Goal: Information Seeking & Learning: Learn about a topic

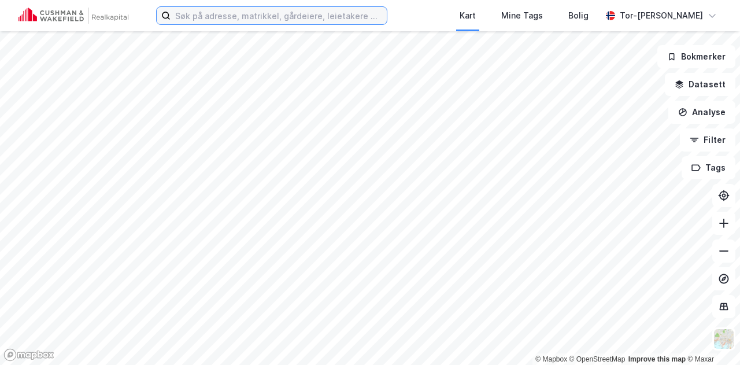
click at [208, 15] on input at bounding box center [279, 15] width 216 height 17
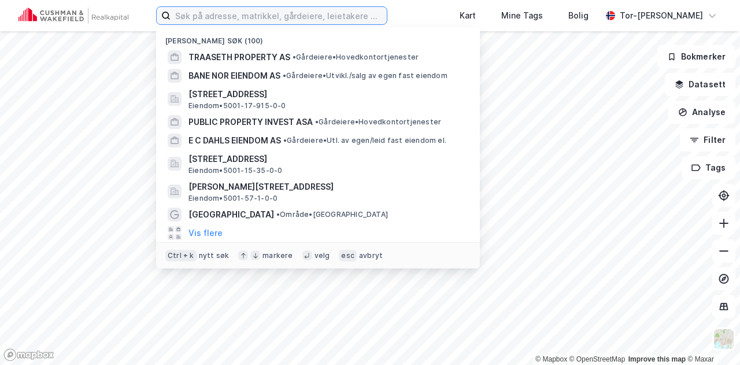
paste input "Thorn [STREET_ADDRESS]"
type input "Thorn [STREET_ADDRESS]"
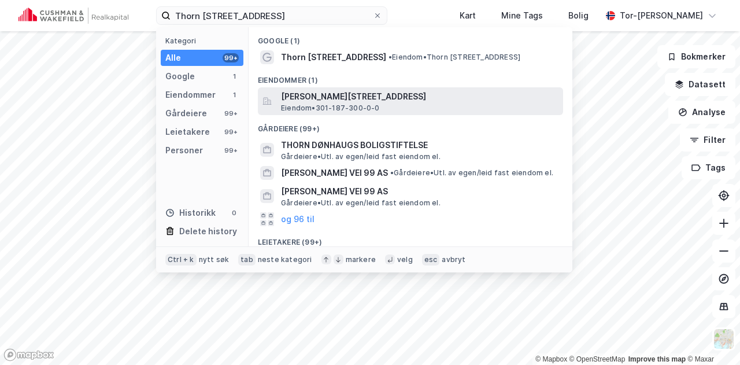
click at [363, 98] on span "[PERSON_NAME][STREET_ADDRESS]" at bounding box center [420, 97] width 278 height 14
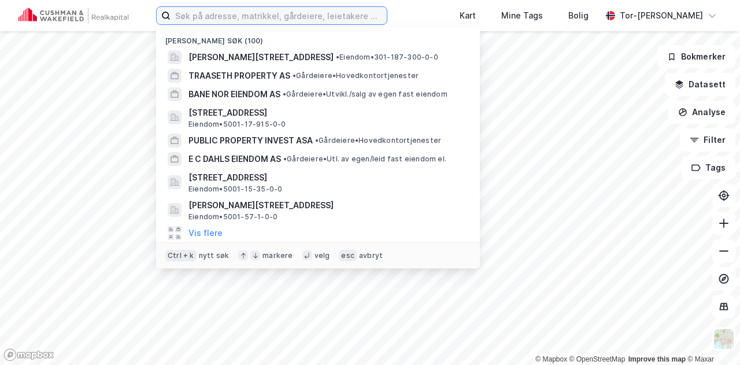
click at [212, 13] on input at bounding box center [279, 15] width 216 height 17
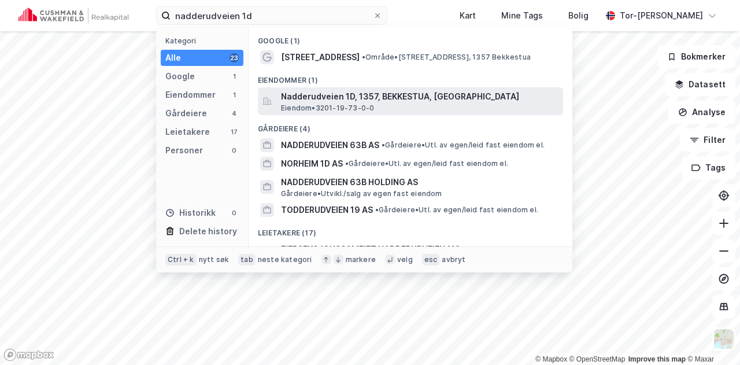
click at [350, 100] on span "Nadderudveien 1D, 1357, BEKKESTUA, [GEOGRAPHIC_DATA]" at bounding box center [420, 97] width 278 height 14
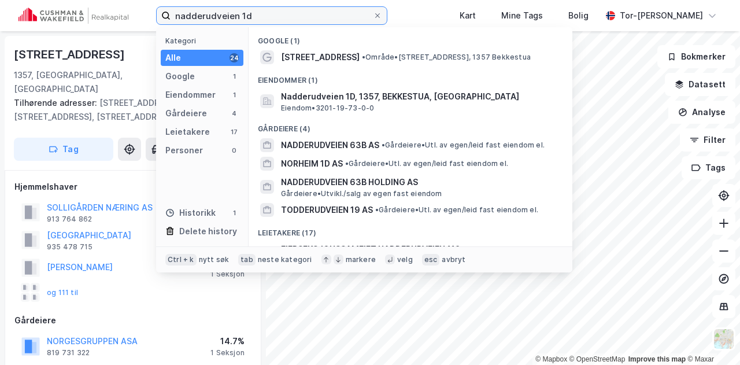
drag, startPoint x: 265, startPoint y: 13, endPoint x: 0, endPoint y: -1, distance: 265.8
click at [0, 0] on html "nadderudveien 1d Kategori Alle 24 Google 1 Eiendommer 1 Gårdeiere 4 Leietakere …" at bounding box center [370, 182] width 740 height 365
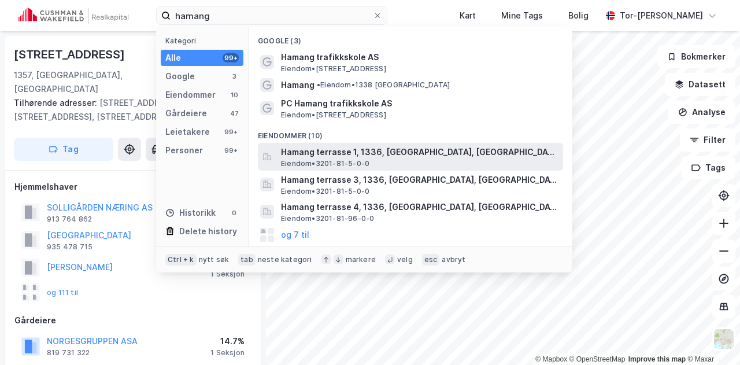
click at [330, 160] on span "Eiendom • 3201-81-5-0-0" at bounding box center [325, 163] width 88 height 9
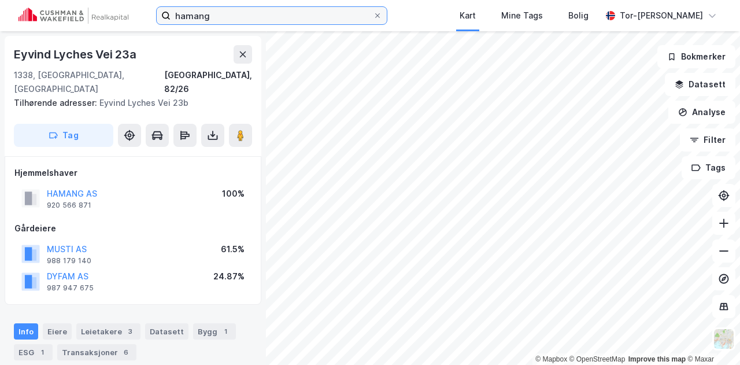
click at [220, 17] on input "hamang" at bounding box center [272, 15] width 202 height 17
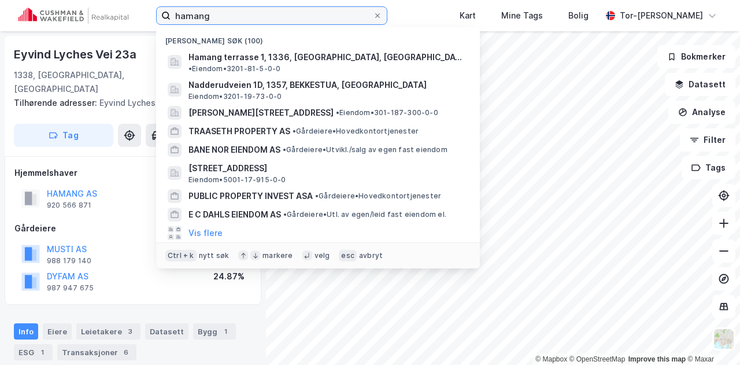
click at [220, 17] on input "hamang" at bounding box center [272, 15] width 202 height 17
paste input "[STREET_ADDRESS]"
type input "[STREET_ADDRESS]"
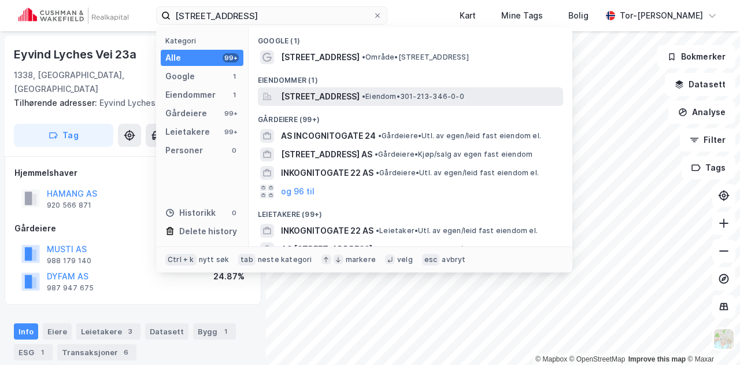
click at [360, 93] on span "[STREET_ADDRESS]" at bounding box center [320, 97] width 79 height 14
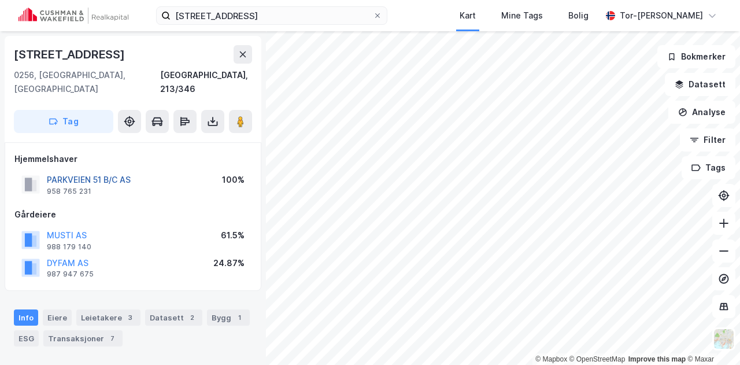
click at [0, 0] on button "PARKVEIEN 51 B/C AS" at bounding box center [0, 0] width 0 height 0
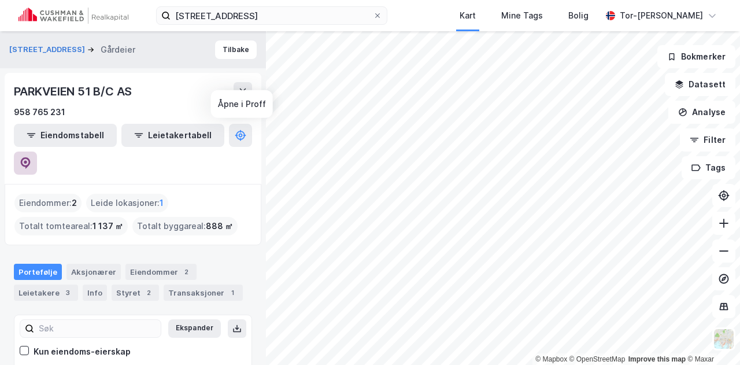
click at [31, 157] on icon at bounding box center [26, 163] width 10 height 12
click at [234, 49] on button "Tilbake" at bounding box center [236, 49] width 42 height 19
